Goal: Task Accomplishment & Management: Manage account settings

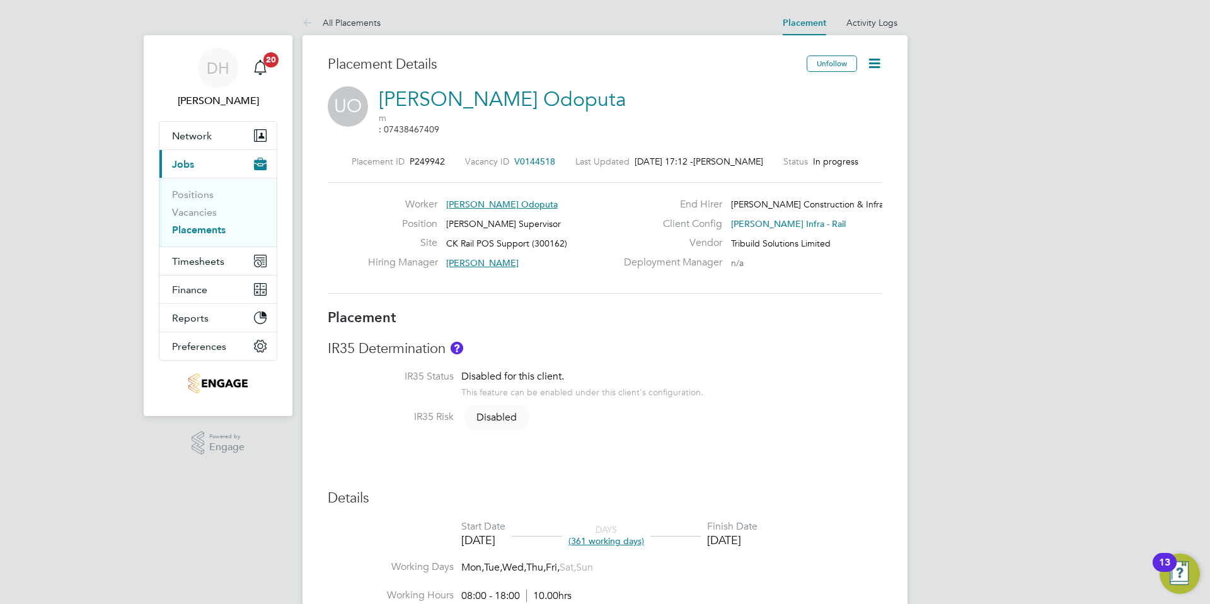
click at [877, 67] on icon at bounding box center [875, 63] width 16 height 16
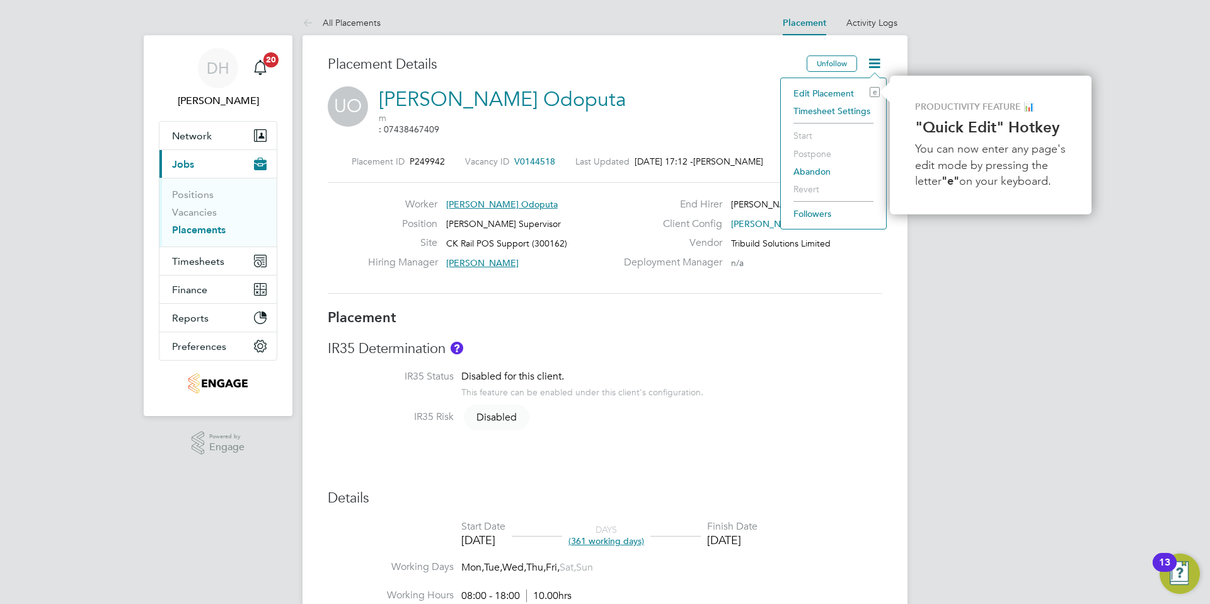
click at [822, 90] on li "Edit Placement e" at bounding box center [833, 93] width 93 height 18
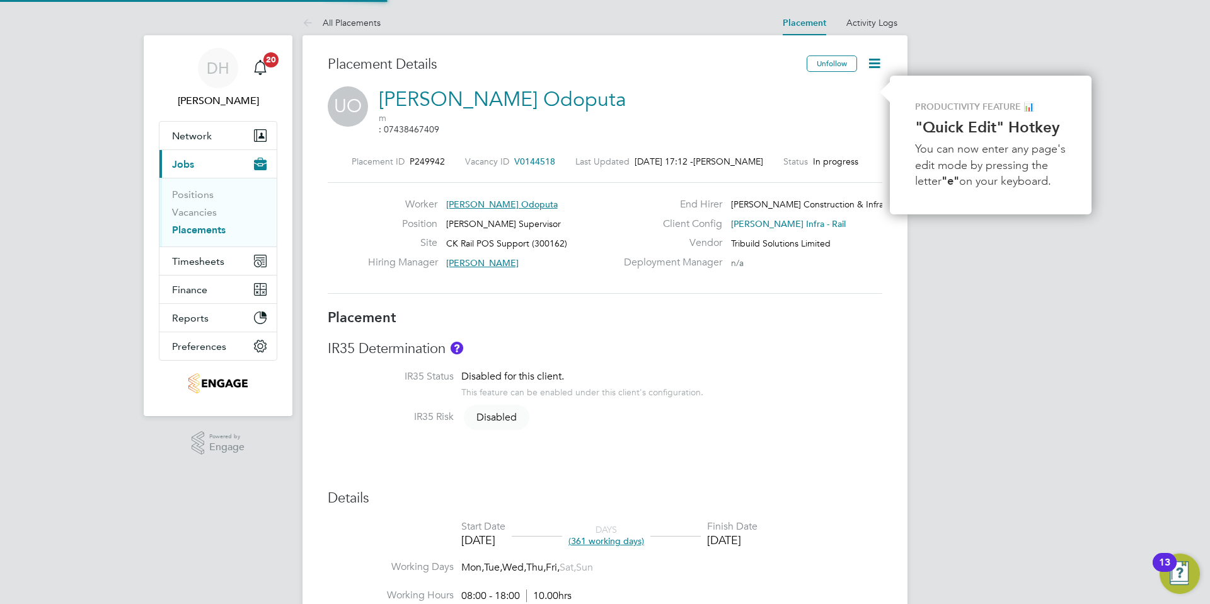
type input "Anthony Dibble"
type input "11 Oct 2024"
type input "27 Feb 2026"
type input "08:00"
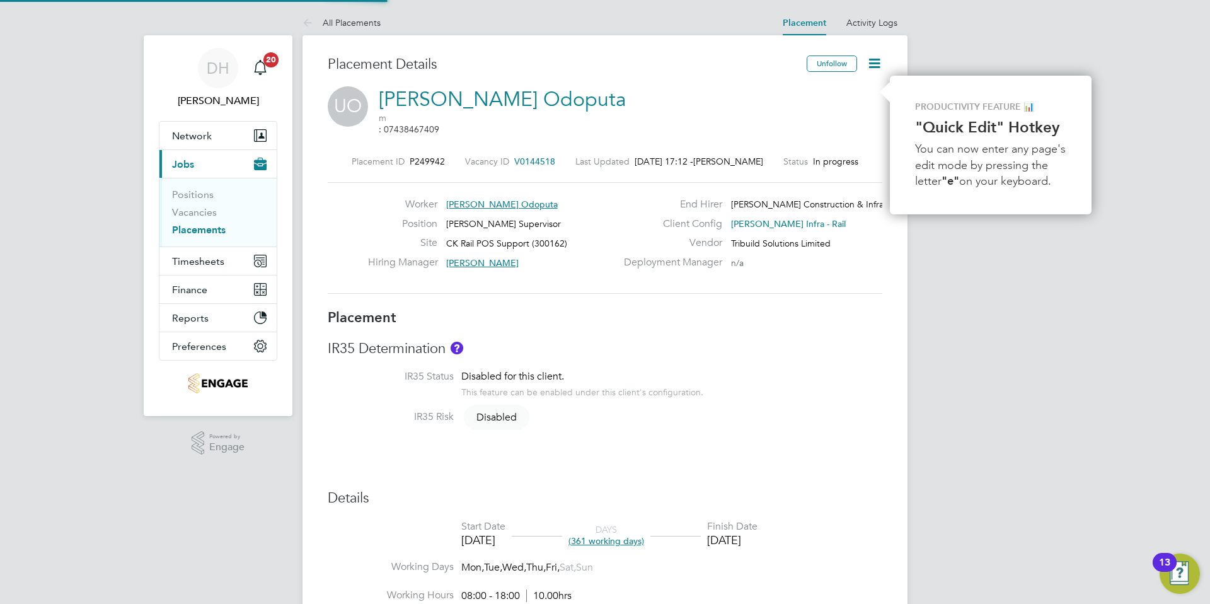
type input "18:00"
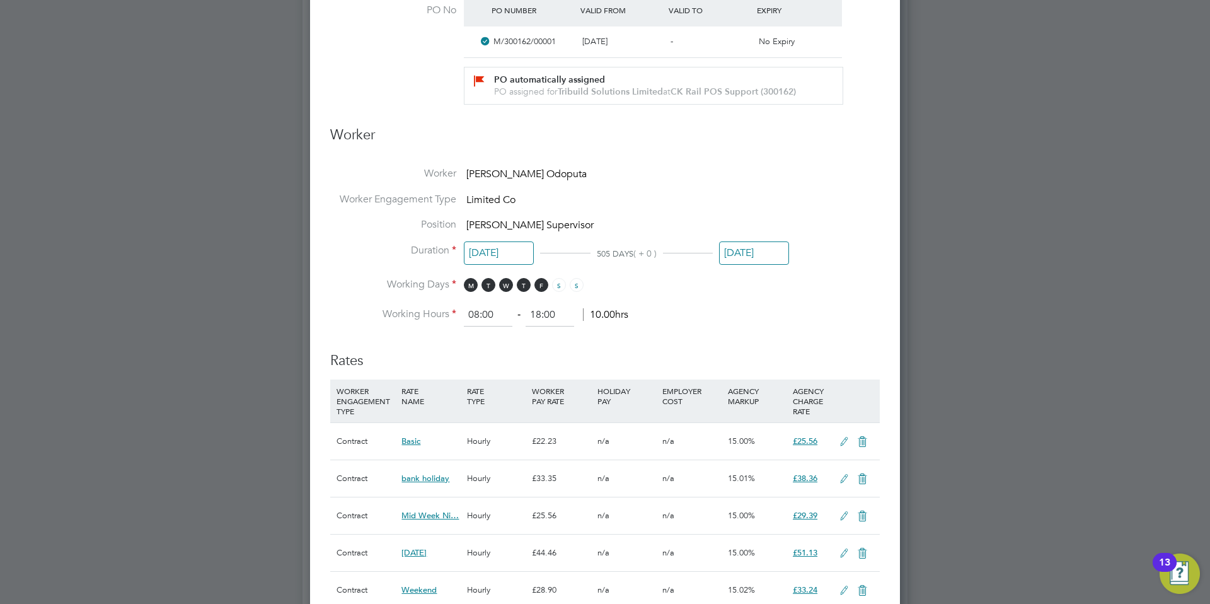
click at [759, 253] on input "27 Feb 2026" at bounding box center [754, 252] width 70 height 23
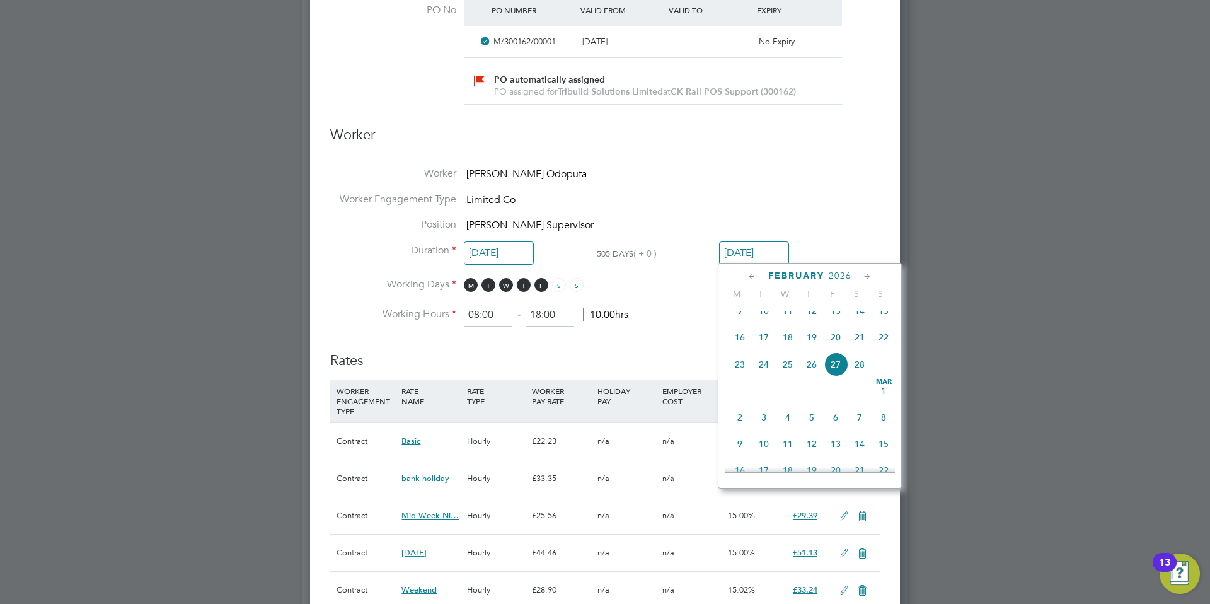
click at [869, 274] on icon at bounding box center [868, 277] width 12 height 14
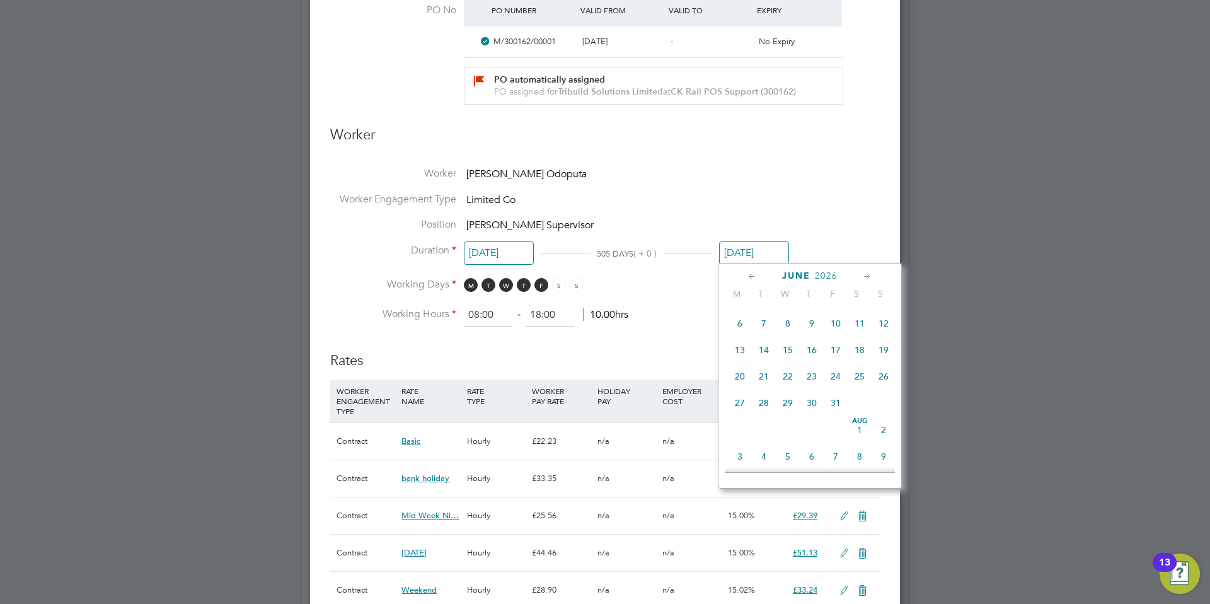
click at [869, 274] on icon at bounding box center [868, 277] width 12 height 14
click at [861, 324] on span "3" at bounding box center [860, 312] width 24 height 24
type input "03 Oct 2026"
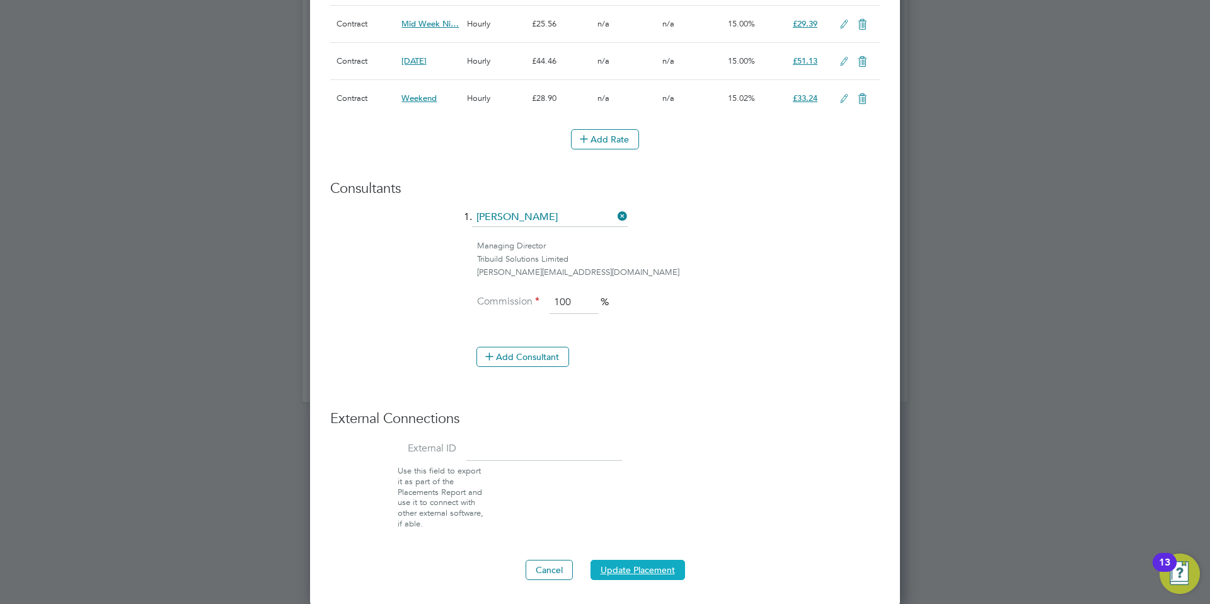
click at [652, 568] on button "Update Placement" at bounding box center [638, 570] width 95 height 20
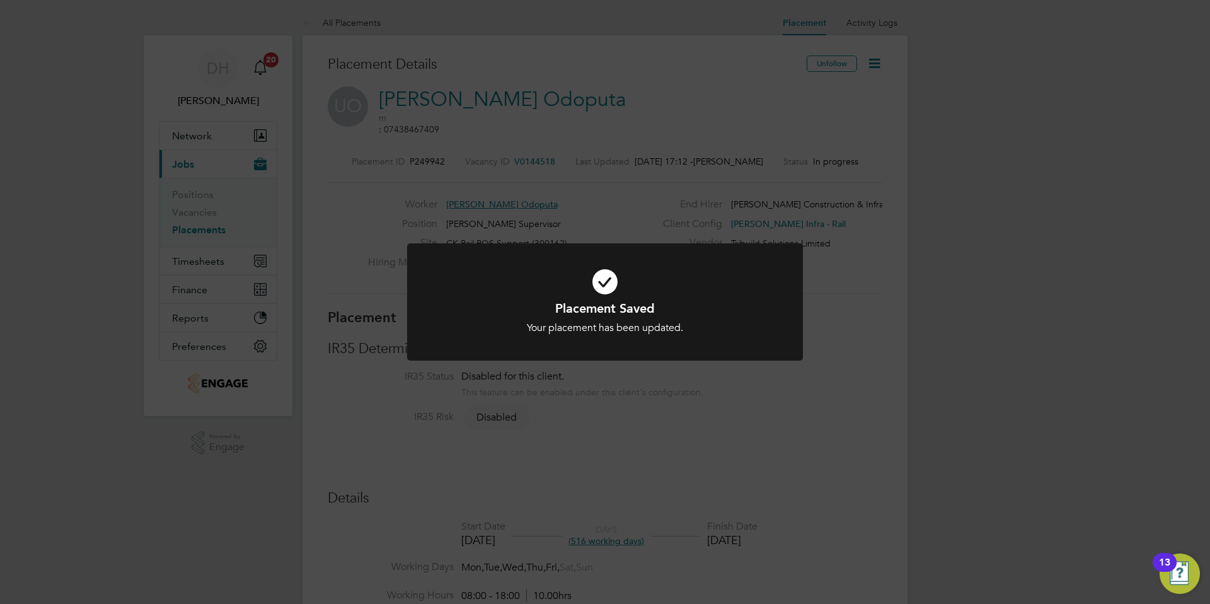
click at [675, 409] on div "Placement Saved Your placement has been updated. Cancel Okay" at bounding box center [605, 302] width 1210 height 604
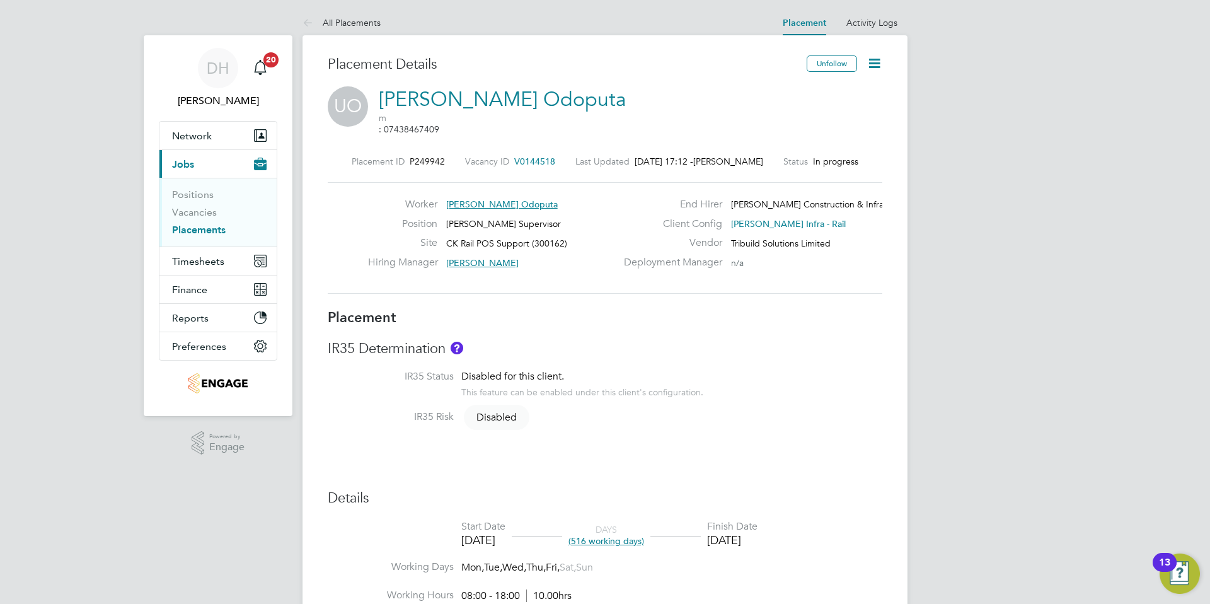
scroll to position [20, 249]
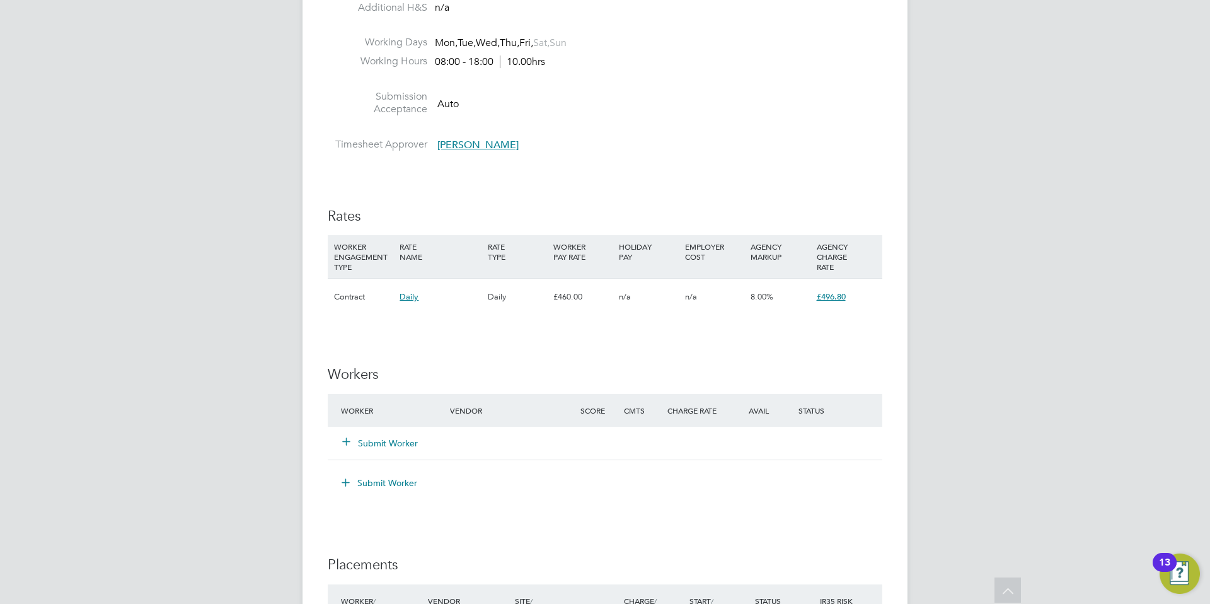
scroll to position [507, 0]
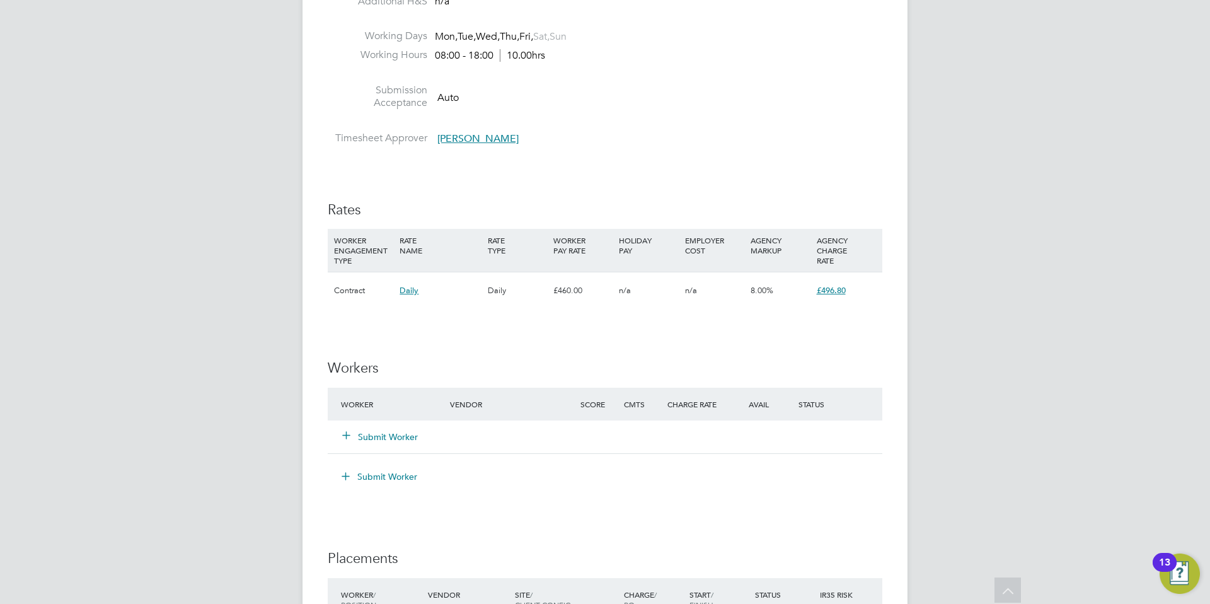
click at [380, 436] on button "Submit Worker" at bounding box center [381, 437] width 76 height 13
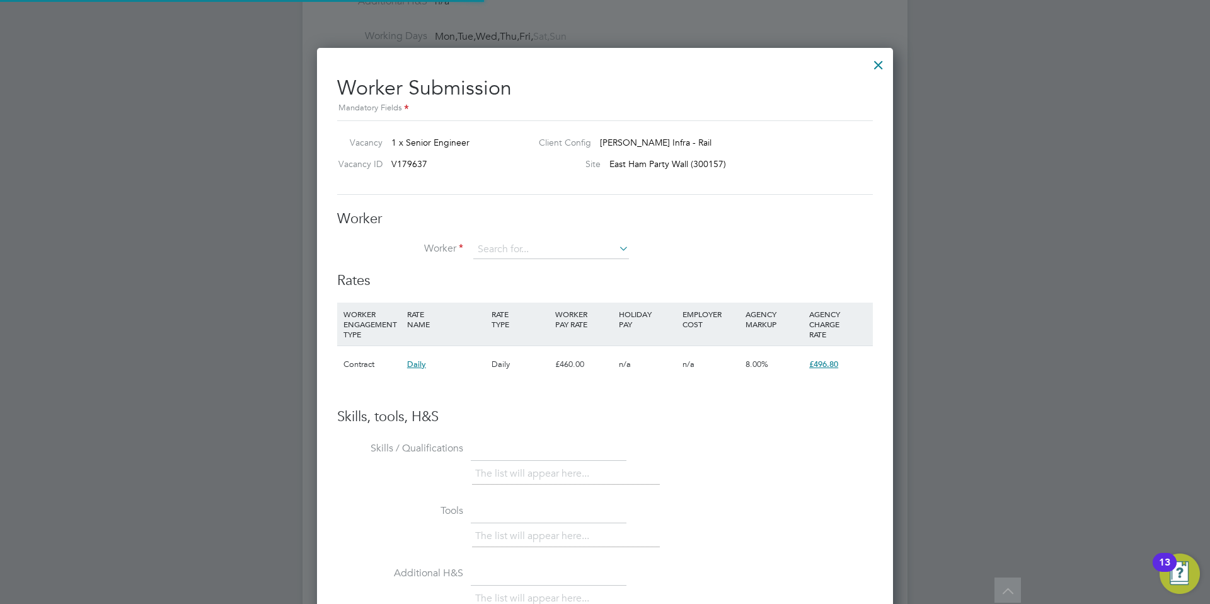
scroll to position [0, 0]
click at [513, 264] on li "[PERSON_NAME] (JSweetmanTB)" at bounding box center [583, 267] width 221 height 17
type input "[PERSON_NAME] (JSweetmanTB)"
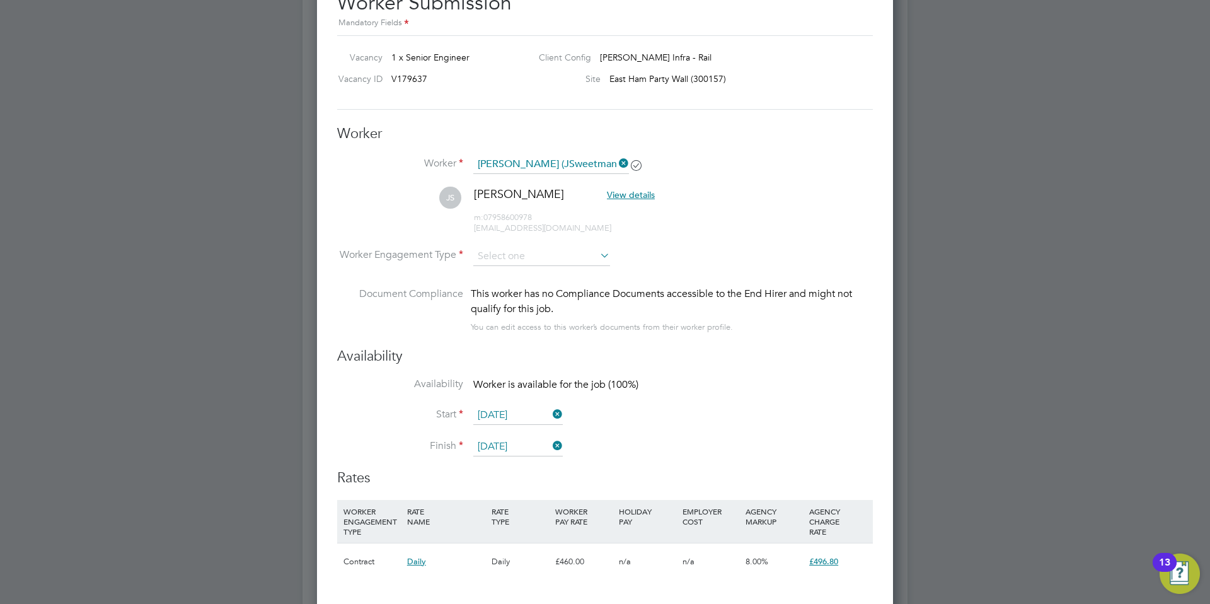
scroll to position [594, 0]
click at [550, 444] on icon at bounding box center [550, 443] width 0 height 18
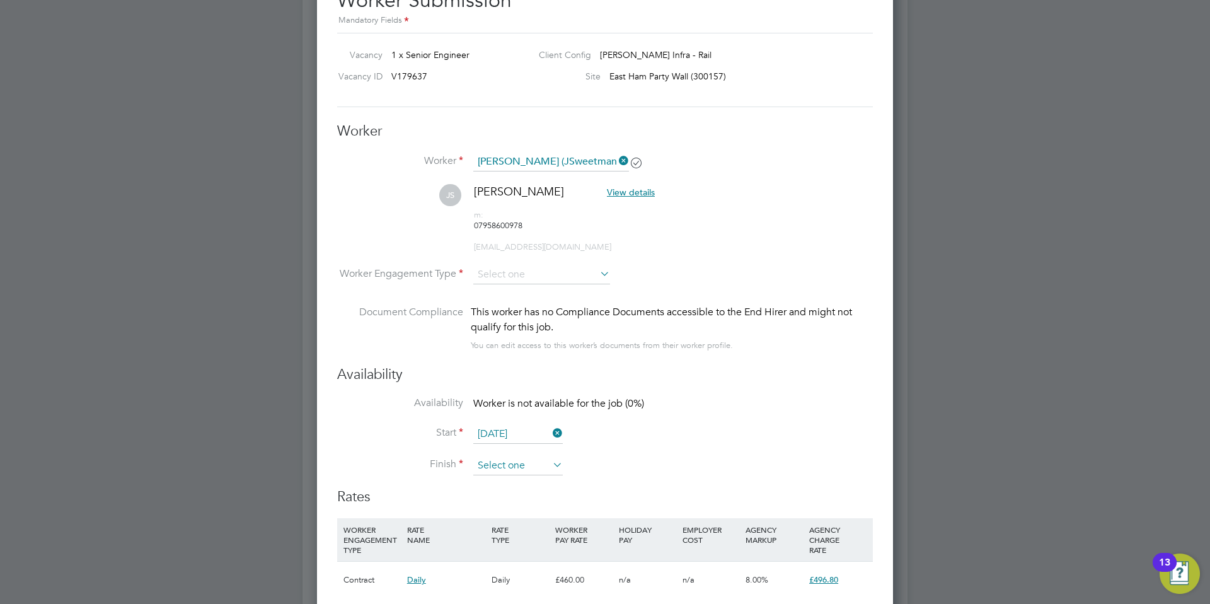
click at [514, 456] on input at bounding box center [518, 465] width 90 height 19
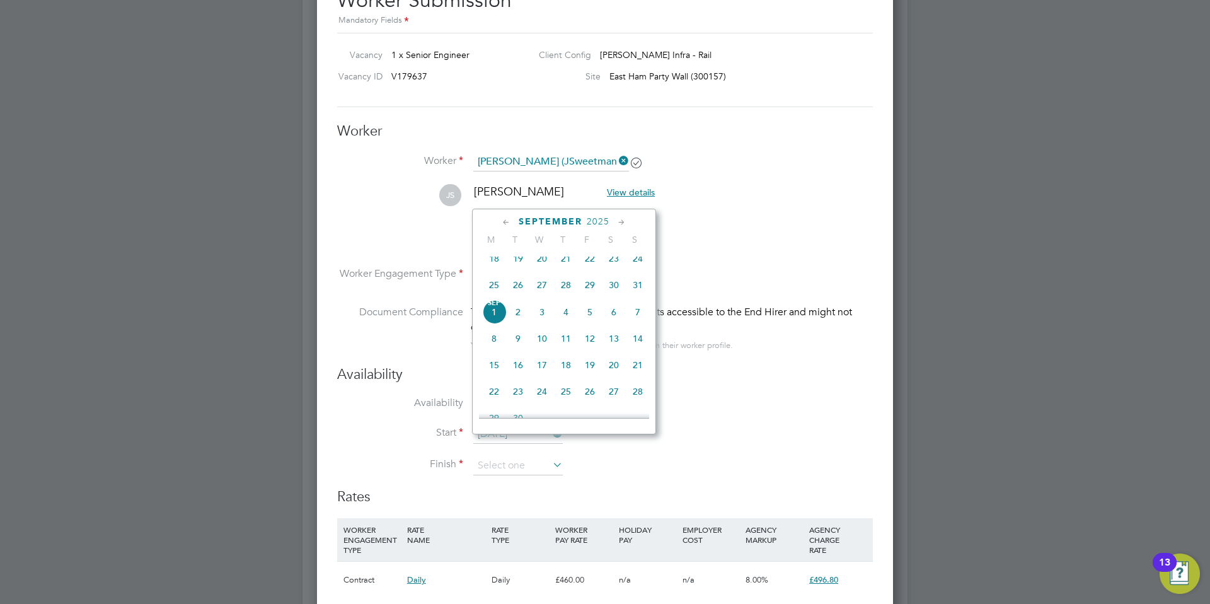
click at [623, 220] on icon at bounding box center [622, 223] width 12 height 14
click at [622, 220] on icon at bounding box center [622, 223] width 12 height 14
click at [623, 220] on icon at bounding box center [622, 223] width 12 height 14
click at [634, 393] on span "4" at bounding box center [638, 381] width 24 height 24
type input "[DATE]"
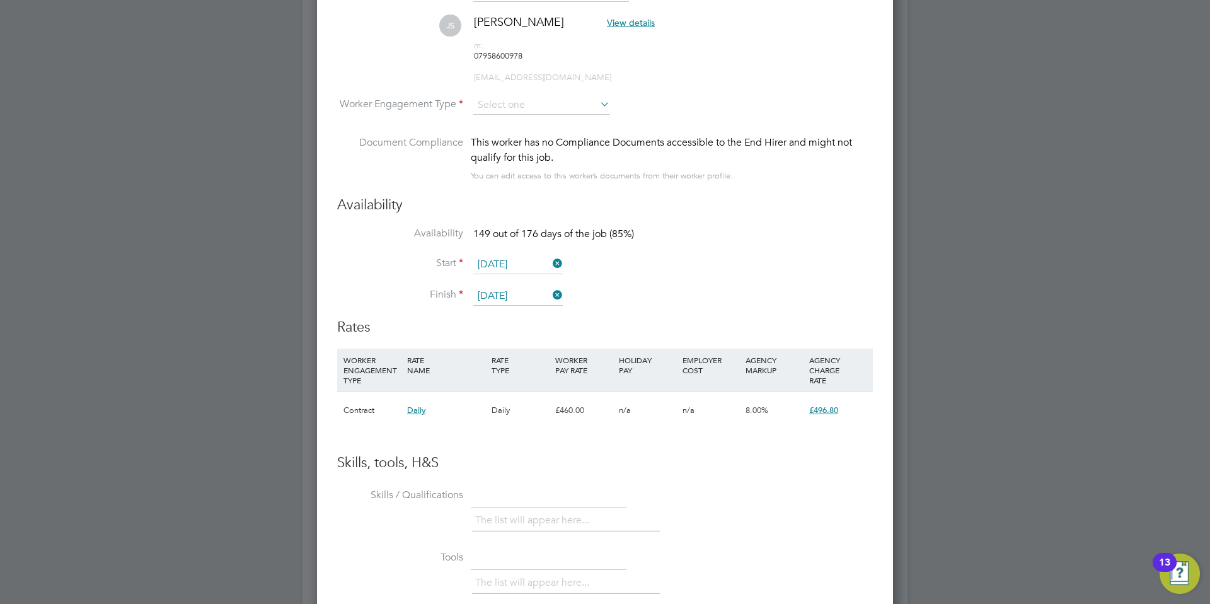
click at [550, 286] on icon at bounding box center [550, 295] width 0 height 18
click at [541, 287] on input at bounding box center [518, 296] width 90 height 19
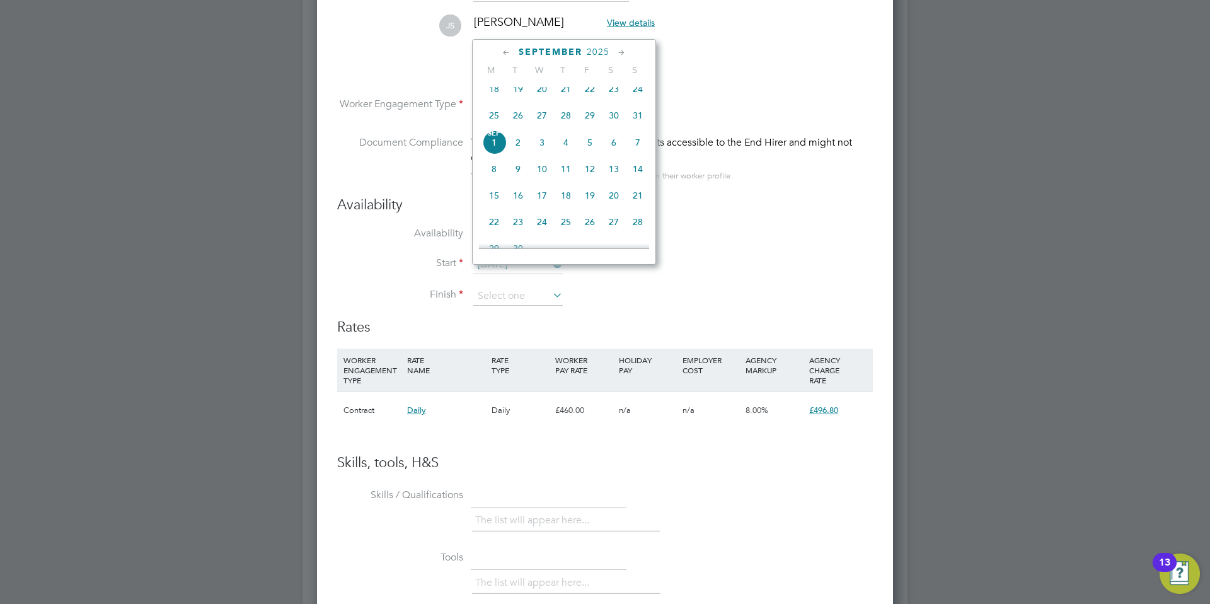
click at [624, 51] on icon at bounding box center [622, 53] width 12 height 14
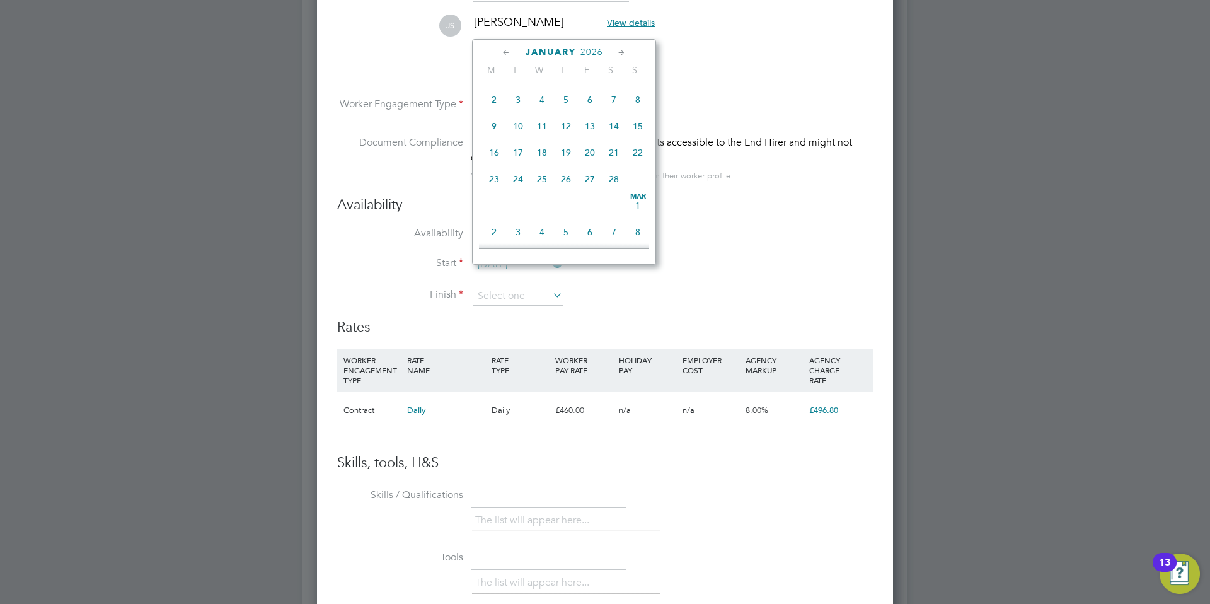
click at [624, 51] on icon at bounding box center [622, 53] width 12 height 14
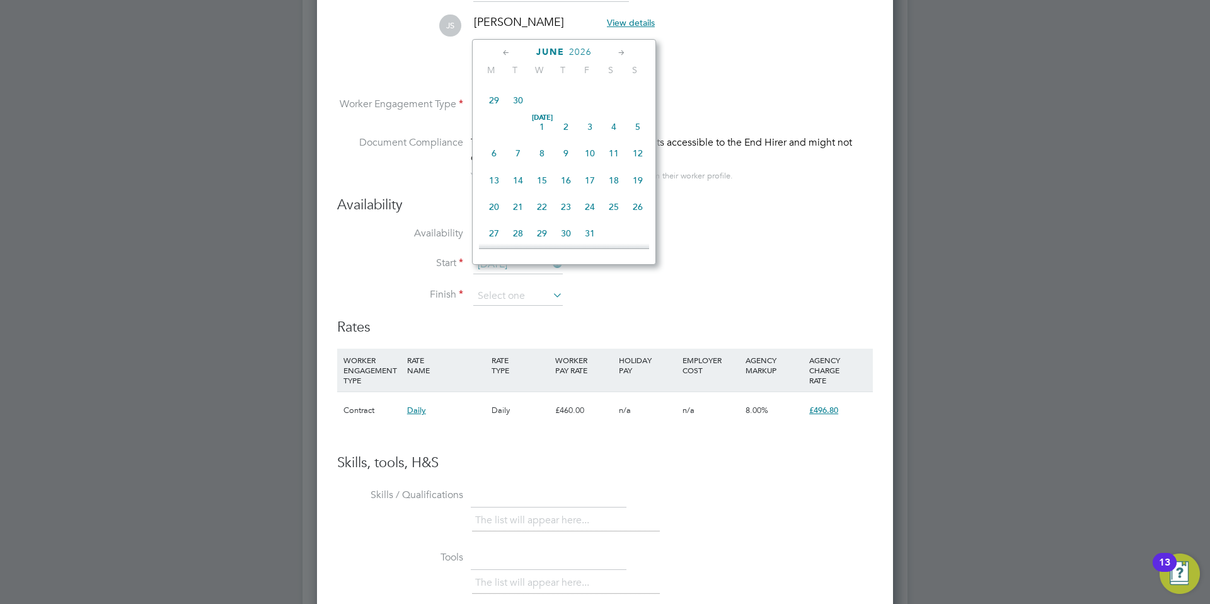
click at [624, 51] on icon at bounding box center [622, 53] width 12 height 14
click at [639, 137] on span "18" at bounding box center [638, 125] width 24 height 24
type input "[DATE]"
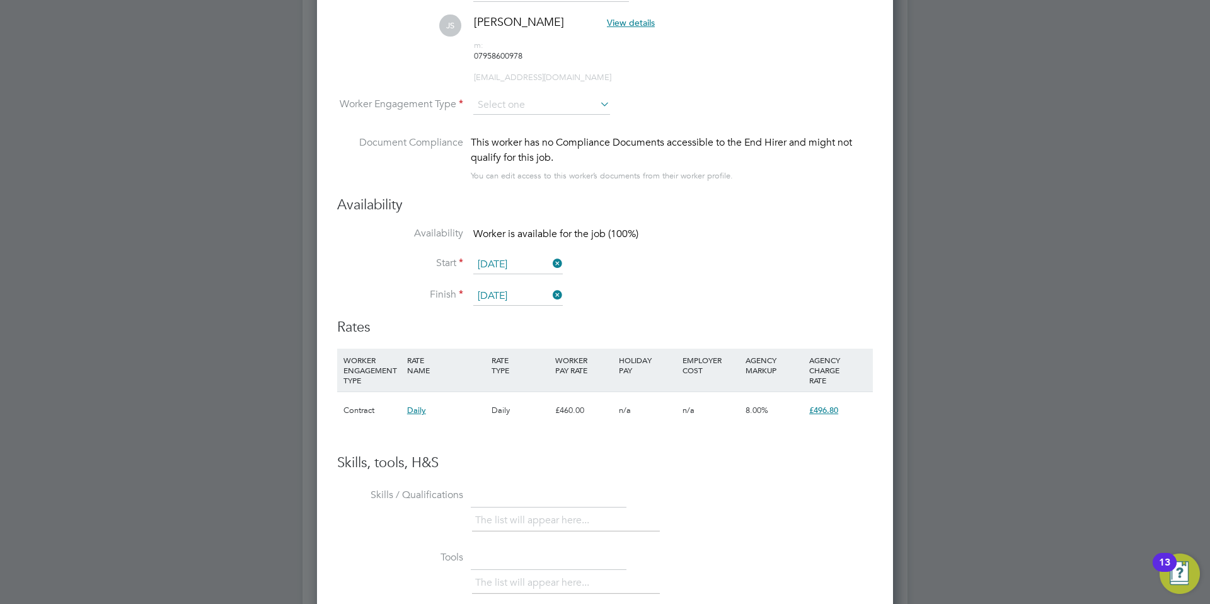
click at [664, 454] on h3 "Skills, tools, H&S" at bounding box center [605, 463] width 536 height 18
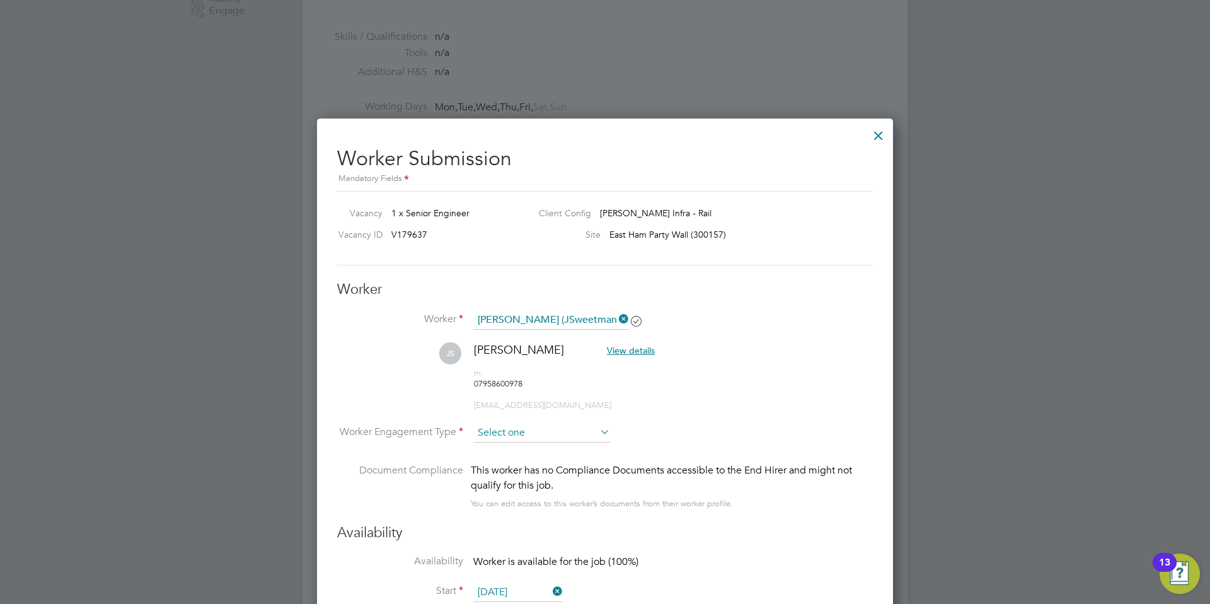
click at [523, 424] on input at bounding box center [541, 433] width 137 height 19
click at [513, 429] on li "Contract" at bounding box center [542, 429] width 138 height 16
type input "Contract"
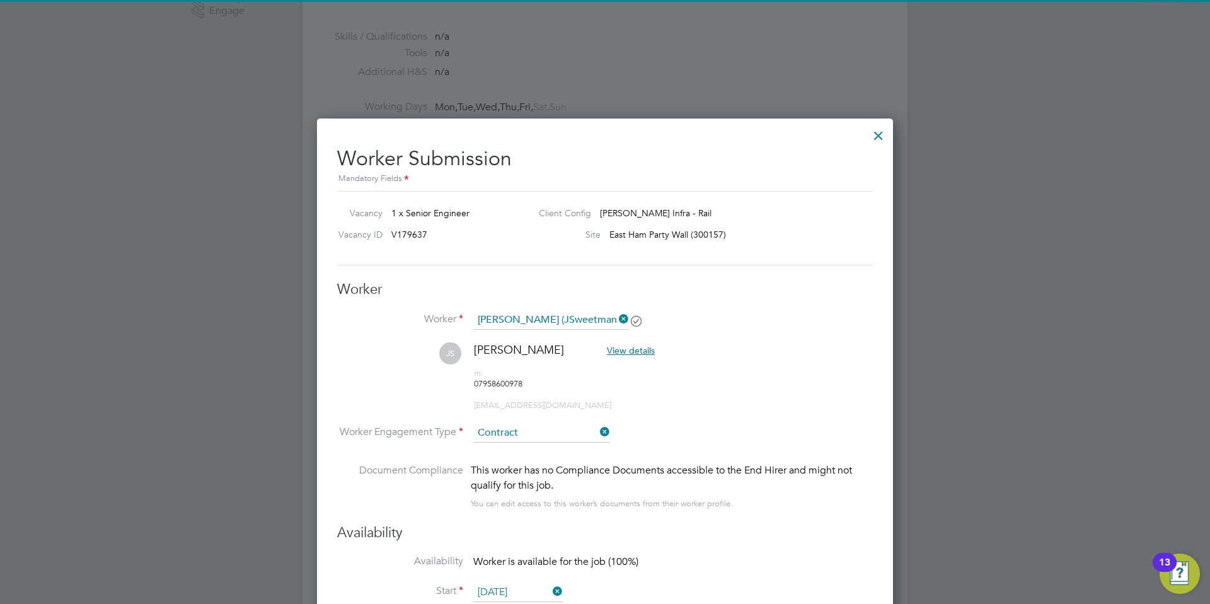
click at [709, 401] on li "JS [PERSON_NAME] View details m: 07958600978 [PERSON_NAME][EMAIL_ADDRESS][DOMAI…" at bounding box center [605, 382] width 536 height 81
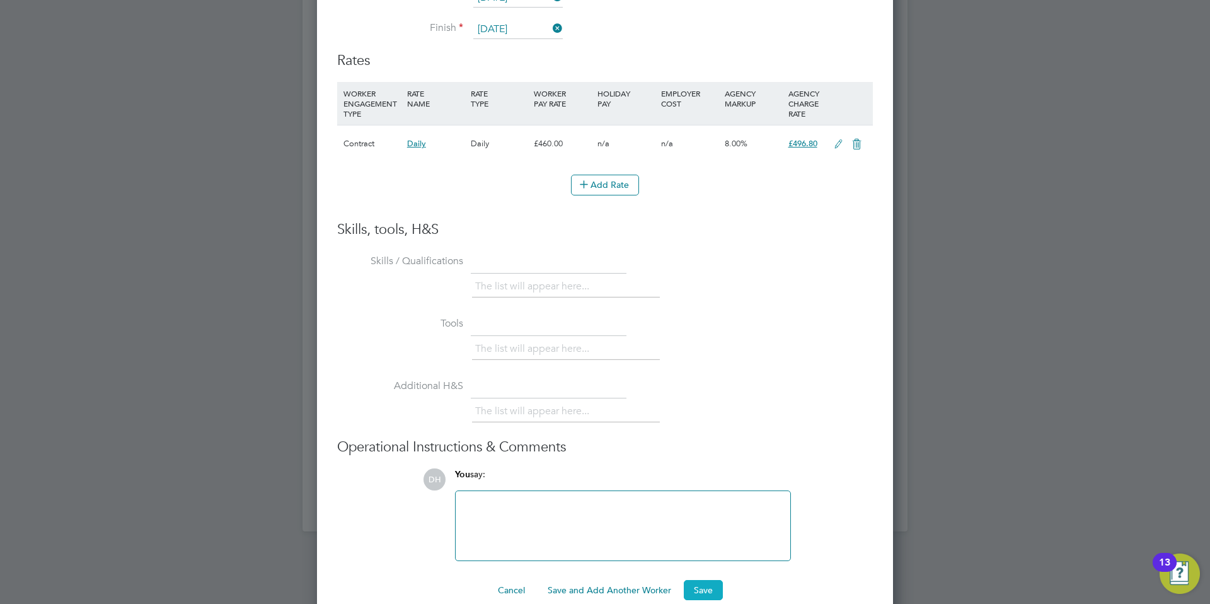
click at [695, 580] on button "Save" at bounding box center [703, 590] width 39 height 20
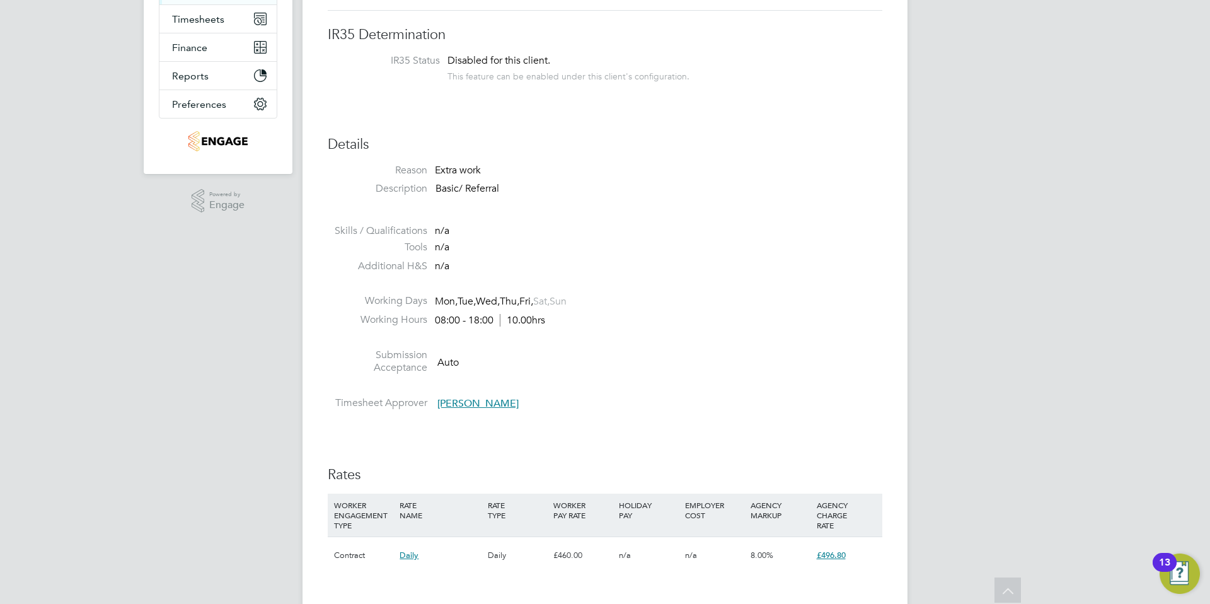
scroll to position [0, 0]
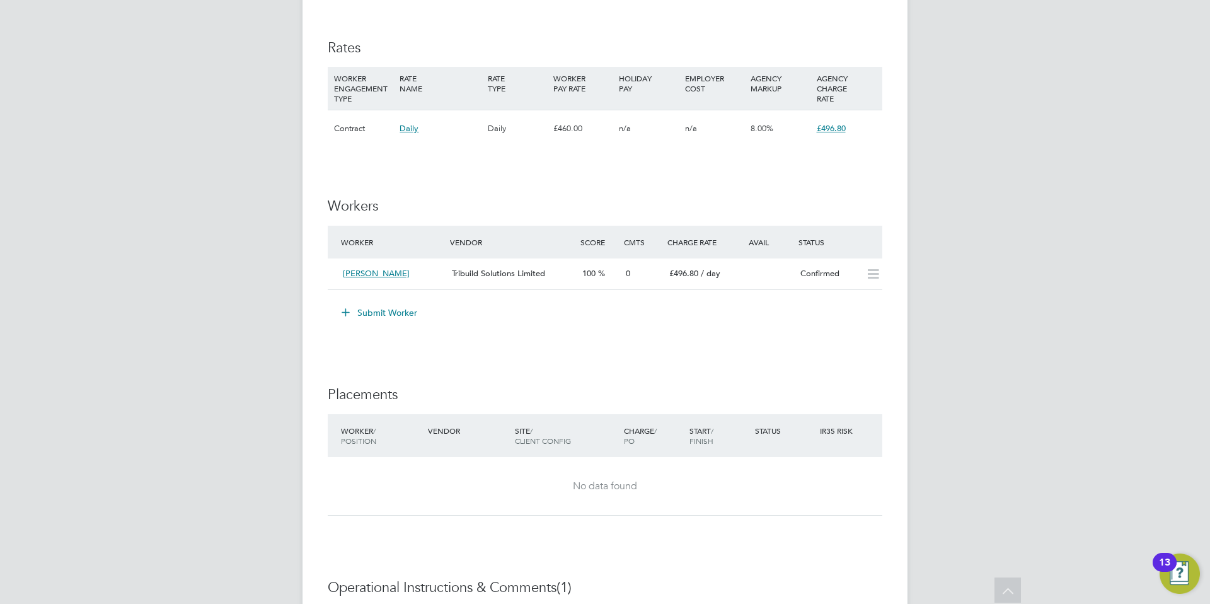
scroll to position [671, 0]
drag, startPoint x: 871, startPoint y: 270, endPoint x: 868, endPoint y: 296, distance: 26.0
click at [870, 270] on icon at bounding box center [874, 272] width 16 height 10
click at [525, 264] on div "Tribuild Solutions Limited" at bounding box center [512, 271] width 130 height 21
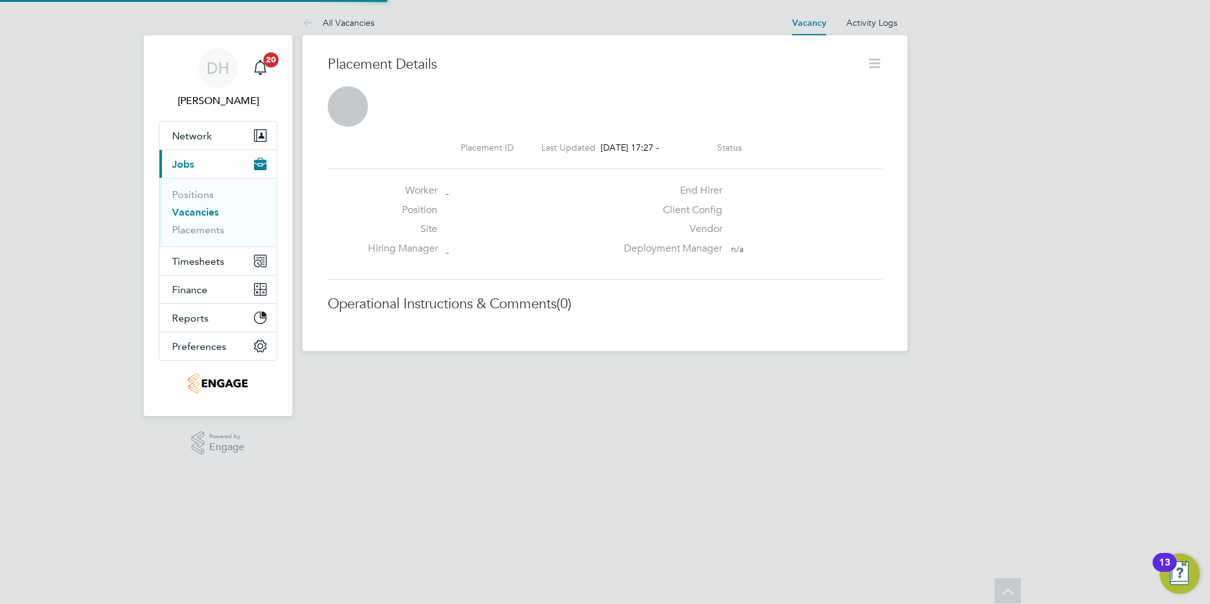
scroll to position [6, 6]
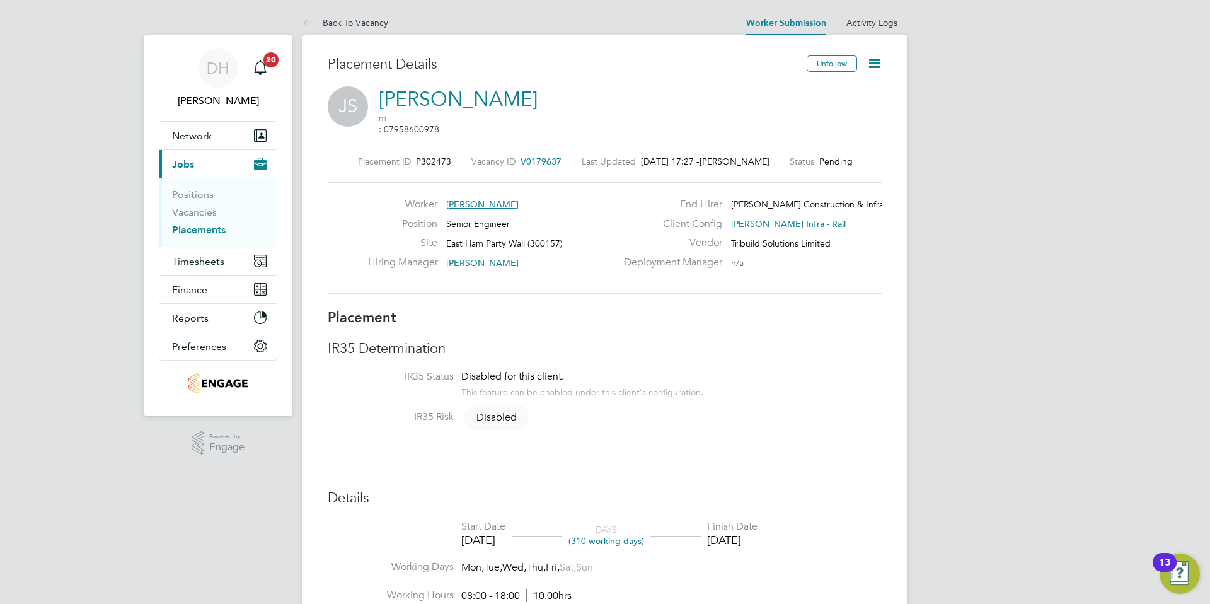
click at [871, 61] on icon at bounding box center [875, 63] width 16 height 16
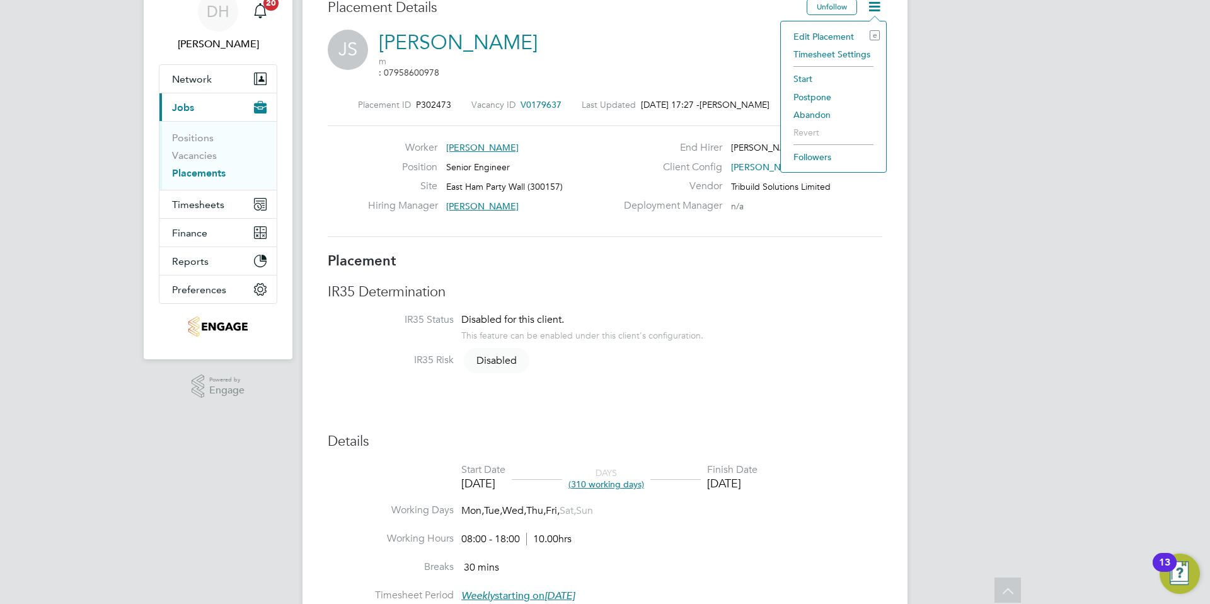
click at [481, 476] on div "[DATE]" at bounding box center [483, 483] width 44 height 14
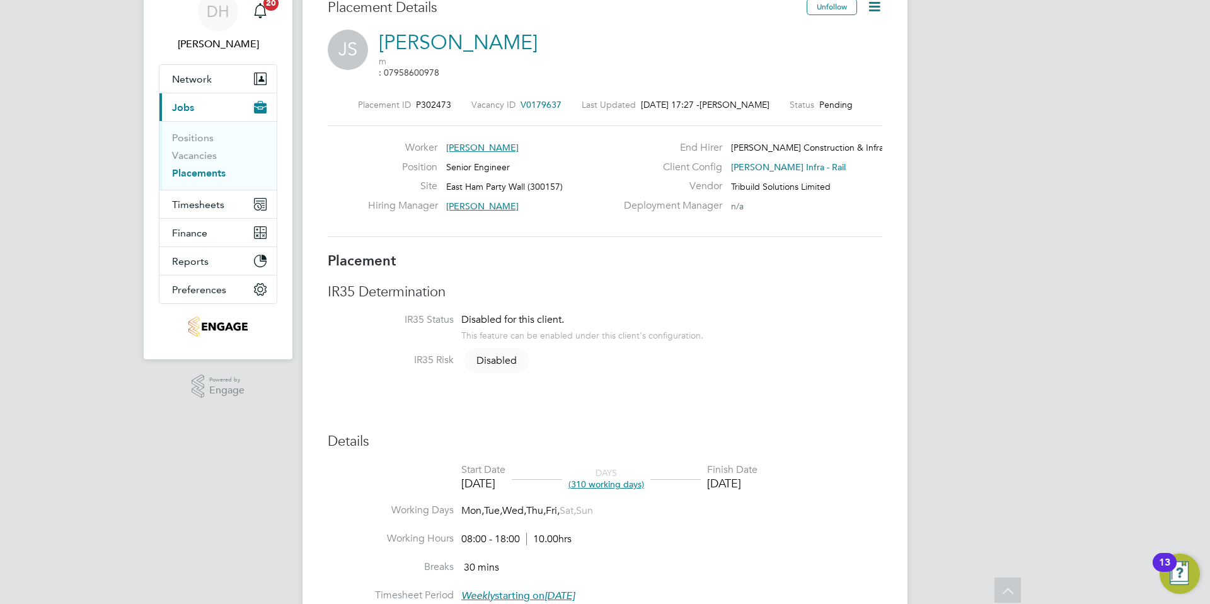
click at [876, 9] on icon at bounding box center [875, 7] width 16 height 16
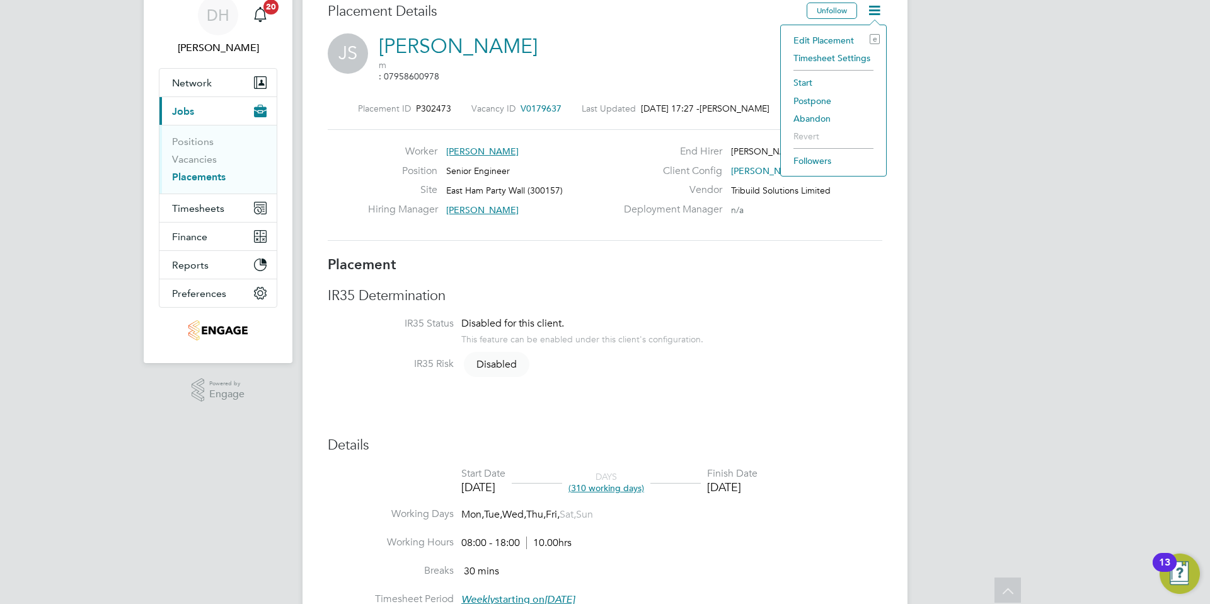
click at [820, 37] on li "Edit Placement e" at bounding box center [833, 41] width 93 height 18
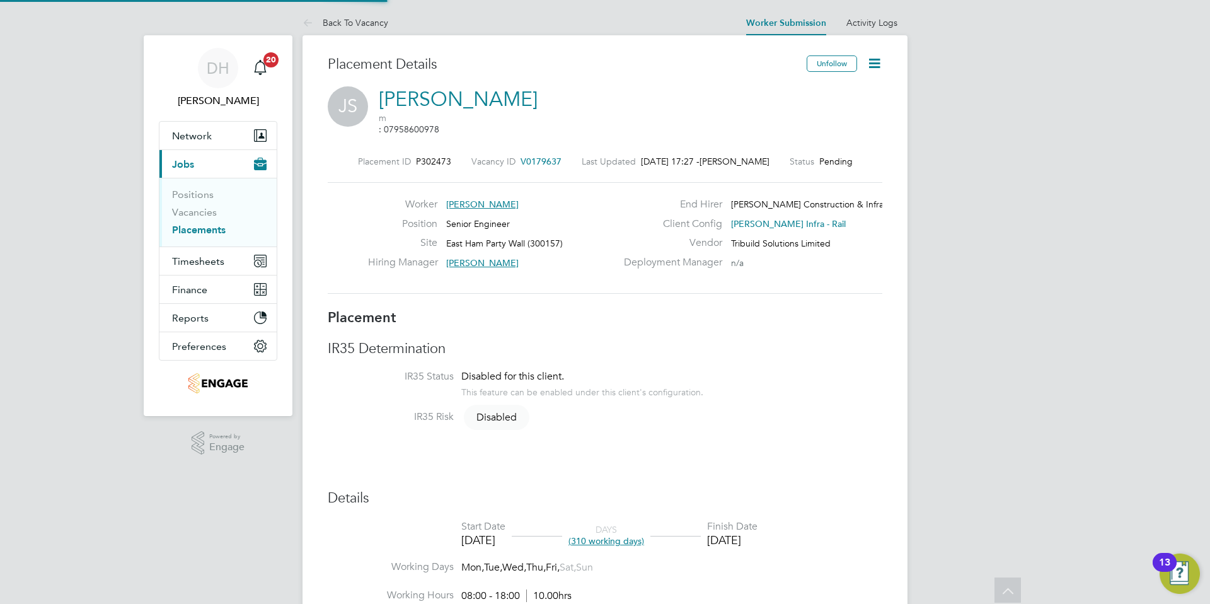
type input "[PERSON_NAME]"
type input "[DATE]"
type input "08:00"
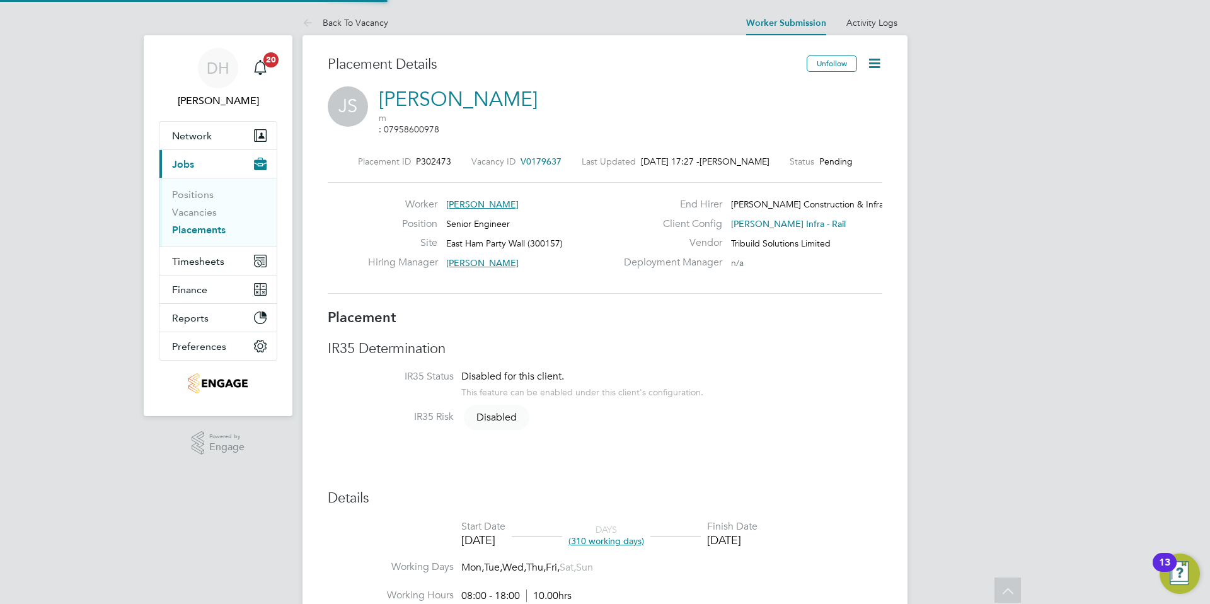
type input "18:00"
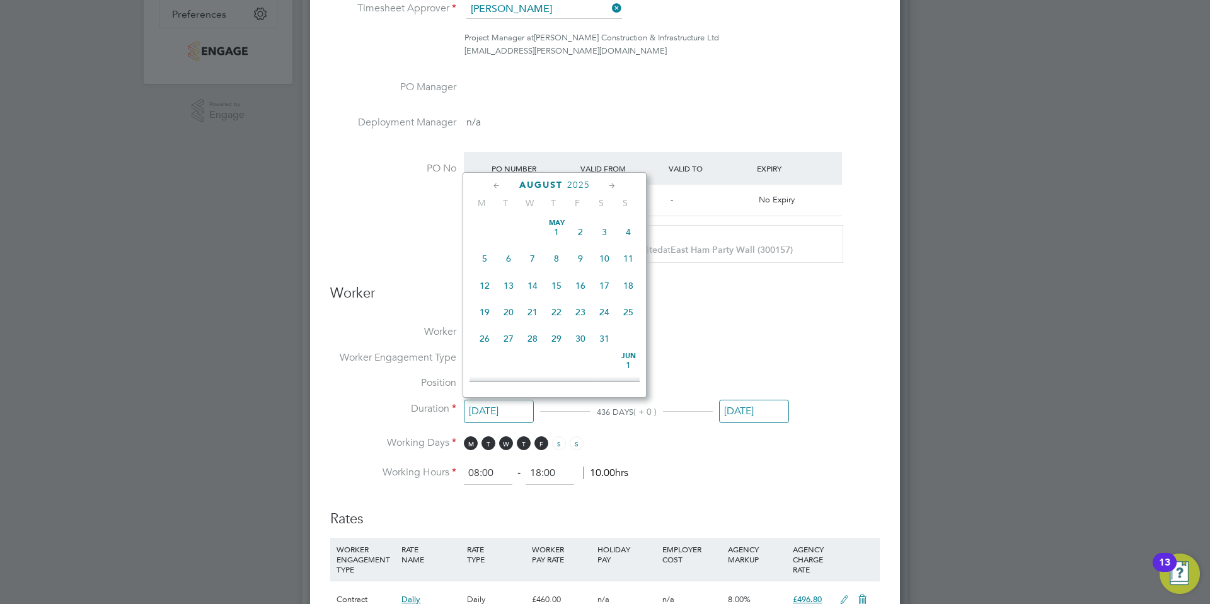
click at [507, 409] on input "[DATE]" at bounding box center [499, 411] width 70 height 23
click at [611, 187] on icon at bounding box center [612, 186] width 12 height 14
click at [514, 257] on span "9" at bounding box center [509, 245] width 24 height 24
type input "[DATE]"
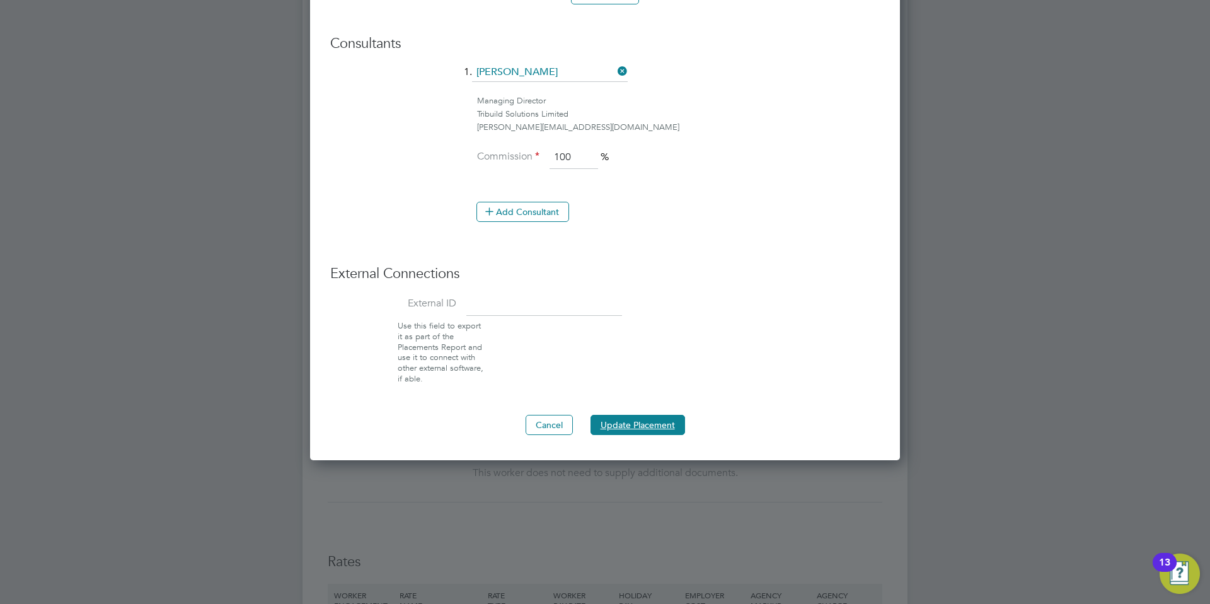
click at [627, 421] on button "Update Placement" at bounding box center [638, 425] width 95 height 20
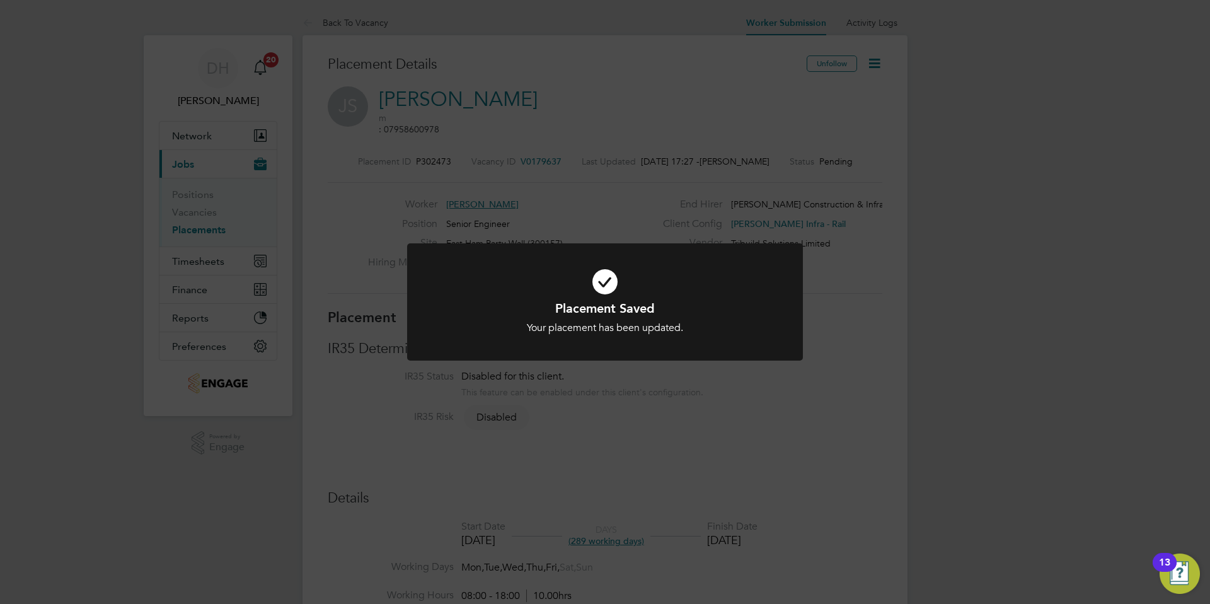
click at [746, 397] on div "Placement Saved Your placement has been updated. Cancel Okay" at bounding box center [605, 302] width 1210 height 604
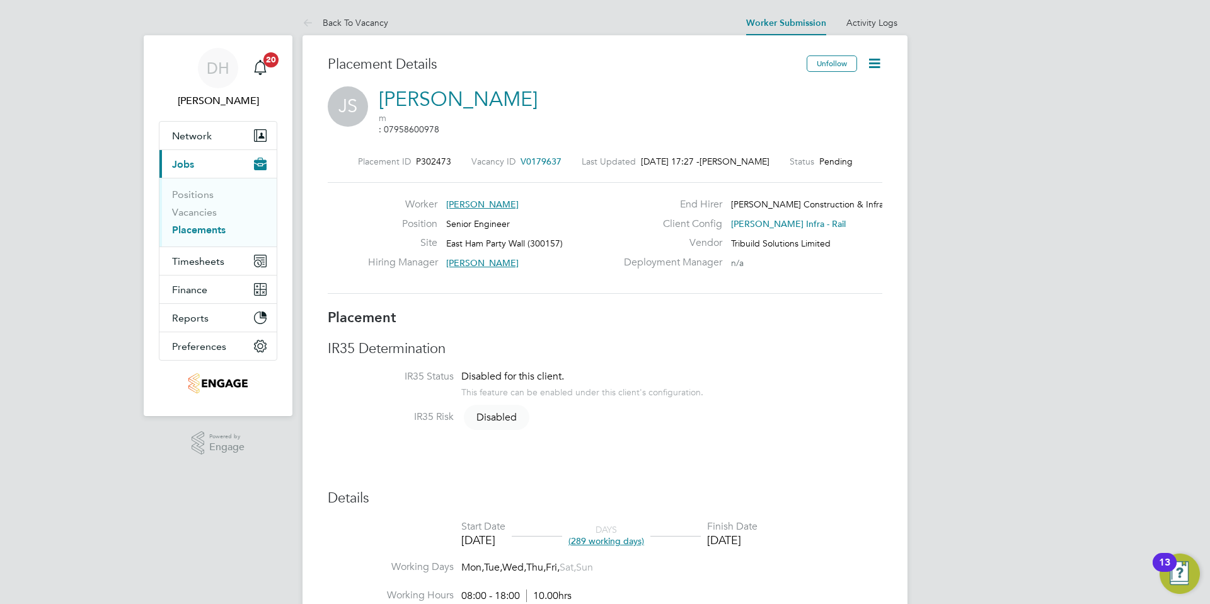
click at [881, 61] on icon at bounding box center [875, 63] width 16 height 16
